Goal: Task Accomplishment & Management: Manage account settings

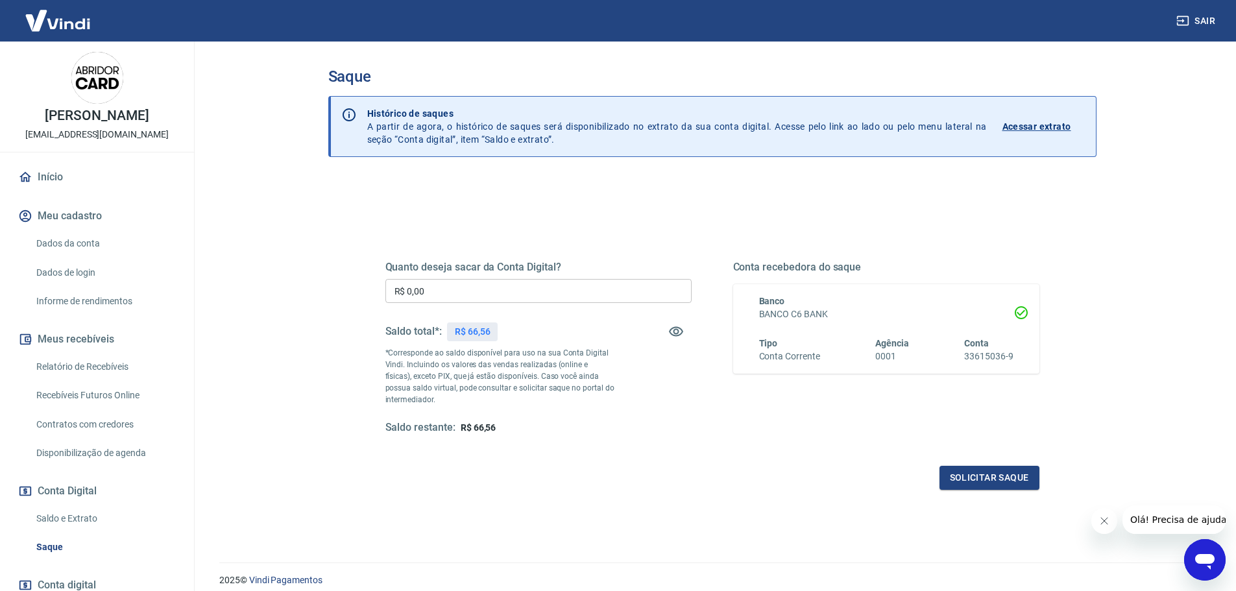
click at [489, 288] on input "R$ 0,00" at bounding box center [538, 291] width 306 height 24
type input "R$ 66,56"
click at [990, 475] on button "Solicitar saque" at bounding box center [989, 478] width 100 height 24
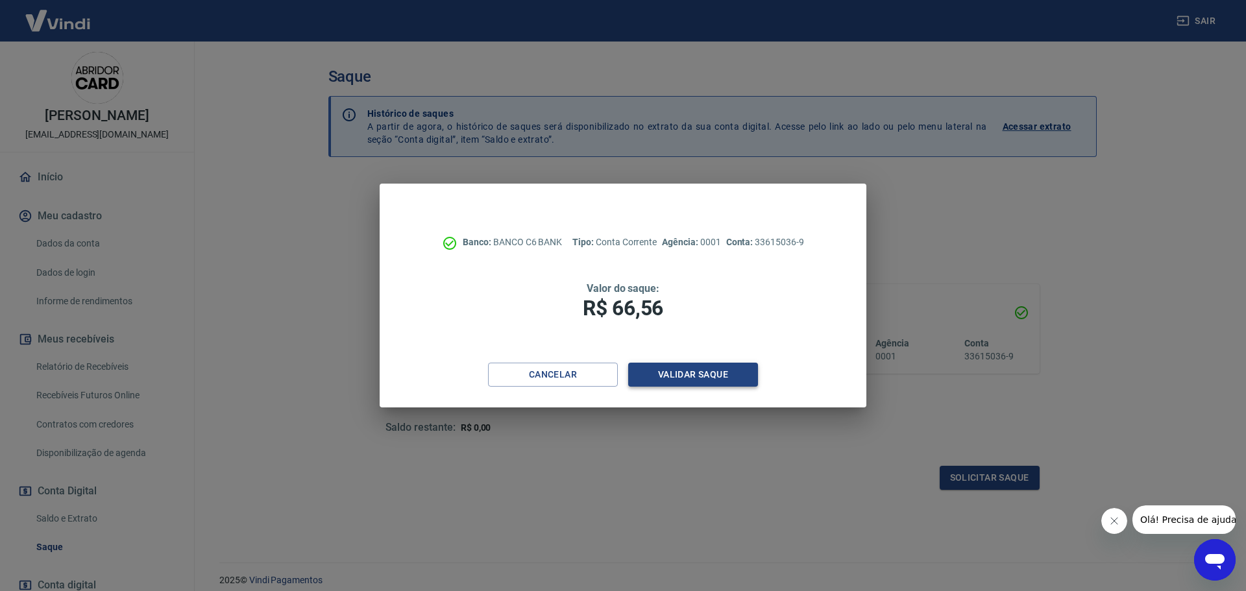
click at [734, 374] on button "Validar saque" at bounding box center [693, 375] width 130 height 24
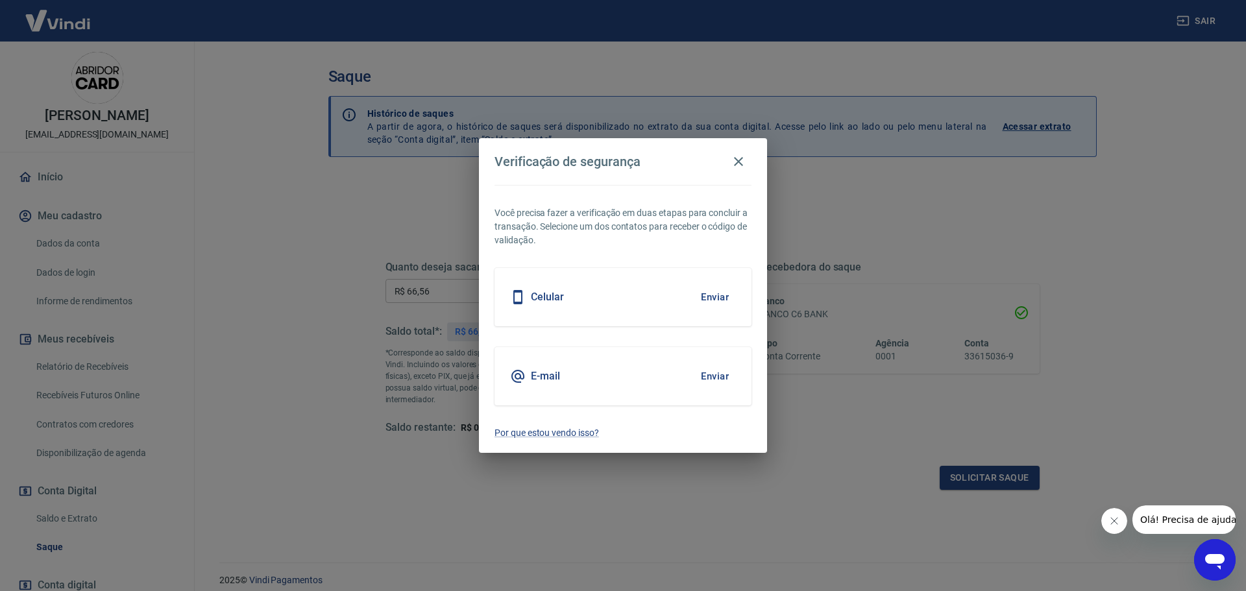
click at [712, 376] on button "Enviar" at bounding box center [715, 376] width 42 height 27
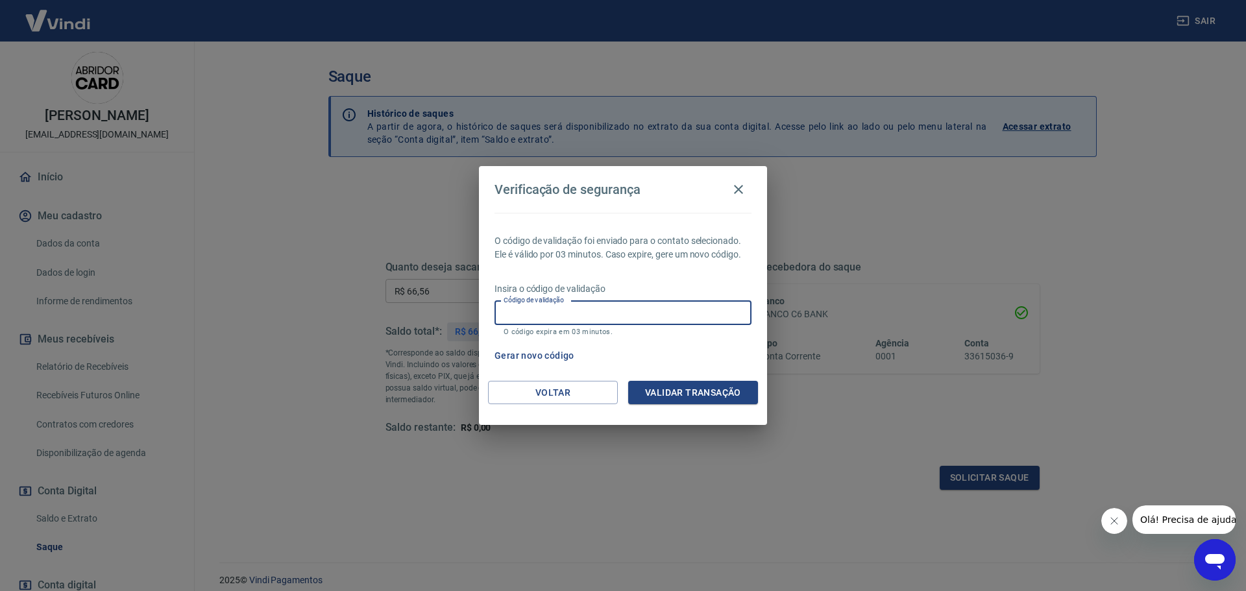
click at [589, 321] on input "Código de validação" at bounding box center [622, 313] width 257 height 24
click at [668, 389] on button "Validar transação" at bounding box center [693, 393] width 130 height 24
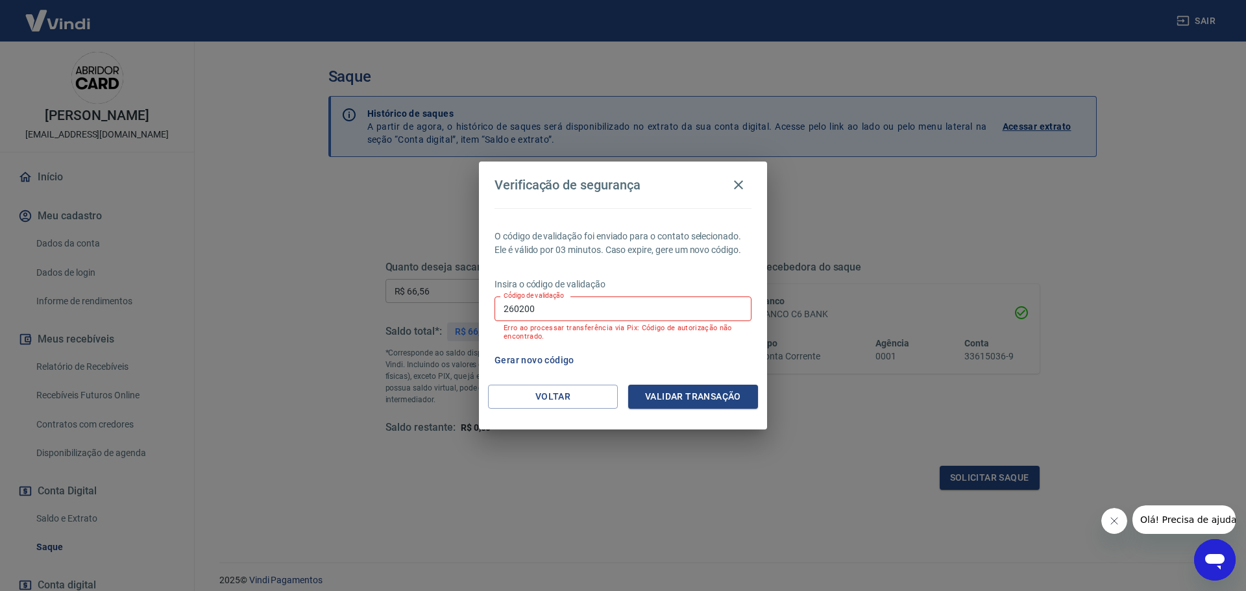
drag, startPoint x: 490, startPoint y: 307, endPoint x: 432, endPoint y: 308, distance: 57.7
click at [436, 306] on div "Verificação de segurança O código de validação foi enviado para o contato selec…" at bounding box center [623, 295] width 1246 height 591
paste input "5"
type input "560200"
click at [690, 390] on button "Validar transação" at bounding box center [693, 397] width 130 height 24
